Goal: Transaction & Acquisition: Purchase product/service

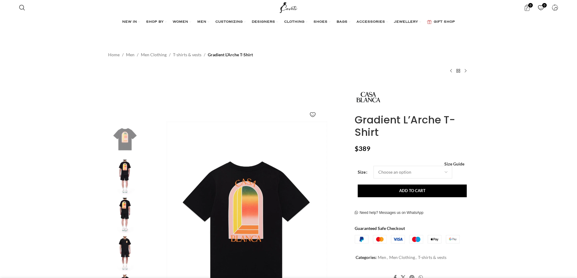
click at [260, 200] on img at bounding box center [247, 221] width 201 height 201
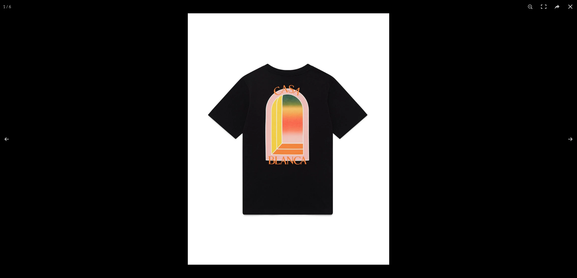
click at [290, 121] on img at bounding box center [288, 139] width 201 height 252
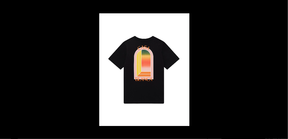
scroll to position [0, 43]
click at [281, 3] on button at bounding box center [281, 6] width 13 height 13
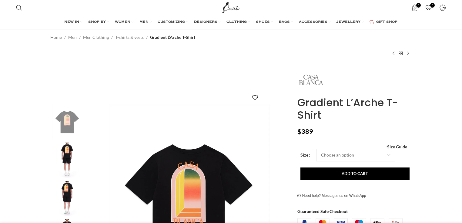
scroll to position [0, 127]
click at [313, 78] on img at bounding box center [310, 79] width 27 height 27
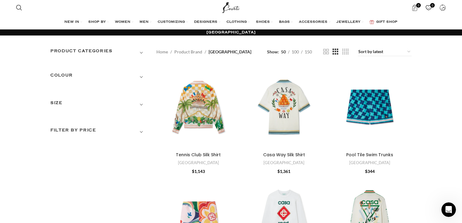
click at [136, 75] on h3 "COLOUR" at bounding box center [98, 77] width 97 height 10
click at [142, 111] on h3 "SIZE" at bounding box center [98, 110] width 97 height 10
click at [136, 166] on h3 "Filter by price" at bounding box center [98, 169] width 97 height 10
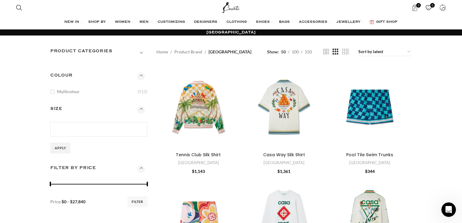
click at [125, 71] on span "Show sidebar" at bounding box center [231, 111] width 462 height 223
click at [139, 79] on h3 "COLOUR" at bounding box center [98, 77] width 97 height 10
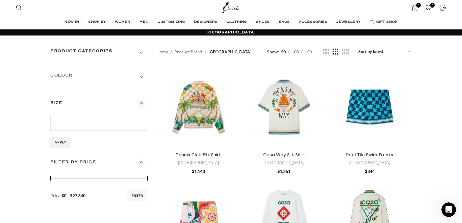
click at [138, 51] on h3 "Product categories" at bounding box center [98, 53] width 97 height 10
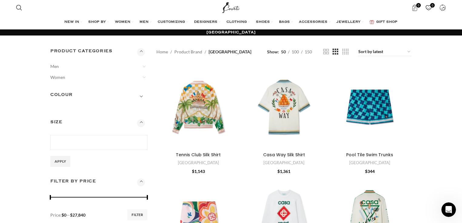
click at [308, 52] on span "Show sidebar" at bounding box center [231, 111] width 462 height 223
